Goal: Check status: Check status

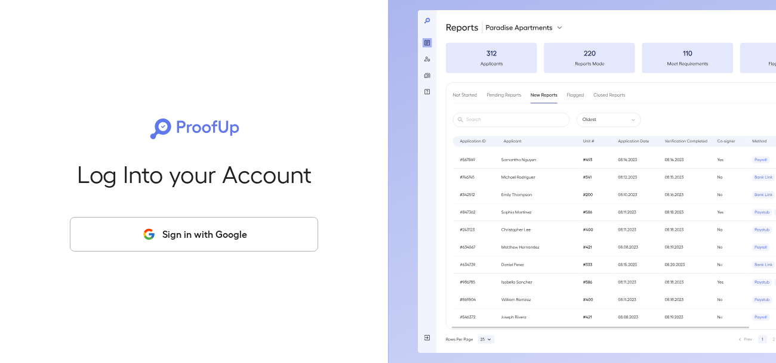
drag, startPoint x: 157, startPoint y: 230, endPoint x: 141, endPoint y: 233, distance: 16.4
click at [158, 231] on button "Sign in with Google" at bounding box center [194, 234] width 248 height 35
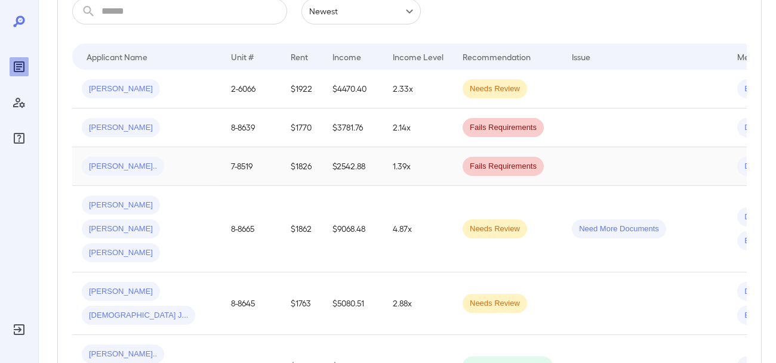
scroll to position [232, 0]
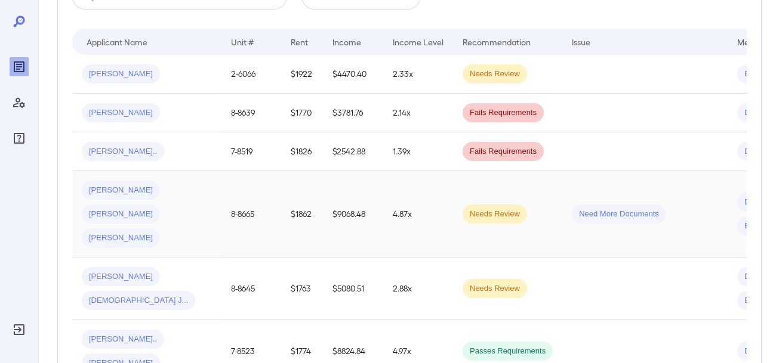
click at [605, 209] on span "Need More Documents" at bounding box center [619, 214] width 94 height 11
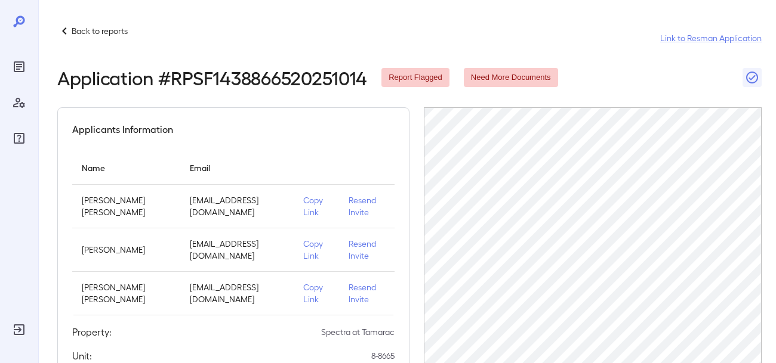
click at [538, 74] on span "Need More Documents" at bounding box center [511, 77] width 94 height 11
click at [536, 75] on span "Need More Documents" at bounding box center [511, 77] width 94 height 11
click at [536, 76] on span "Need More Documents" at bounding box center [511, 77] width 94 height 11
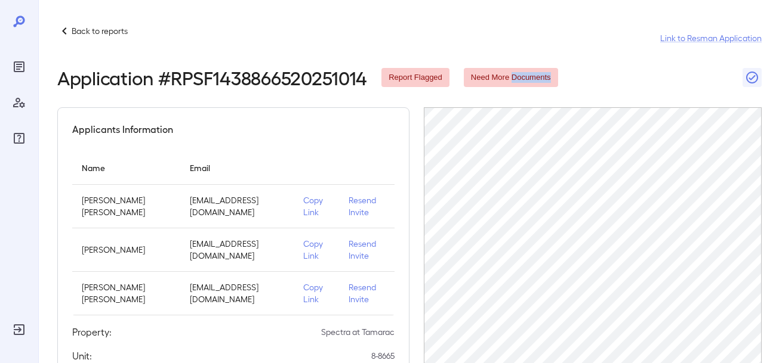
click at [536, 76] on span "Need More Documents" at bounding box center [511, 77] width 94 height 11
click at [535, 76] on span "Need More Documents" at bounding box center [511, 77] width 94 height 11
click at [538, 75] on span "Need More Documents" at bounding box center [511, 77] width 94 height 11
click at [541, 75] on span "Need More Documents" at bounding box center [511, 77] width 94 height 11
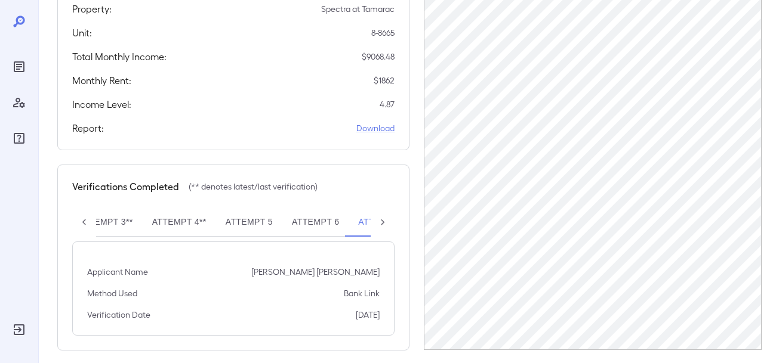
scroll to position [333, 0]
